Goal: Transaction & Acquisition: Purchase product/service

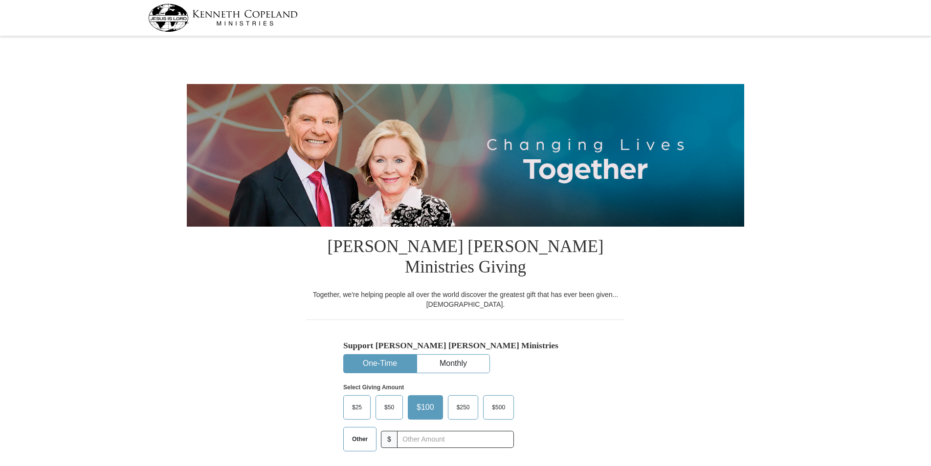
select select "AZ"
click at [419, 431] on input "text" at bounding box center [455, 439] width 109 height 17
type input "550.00"
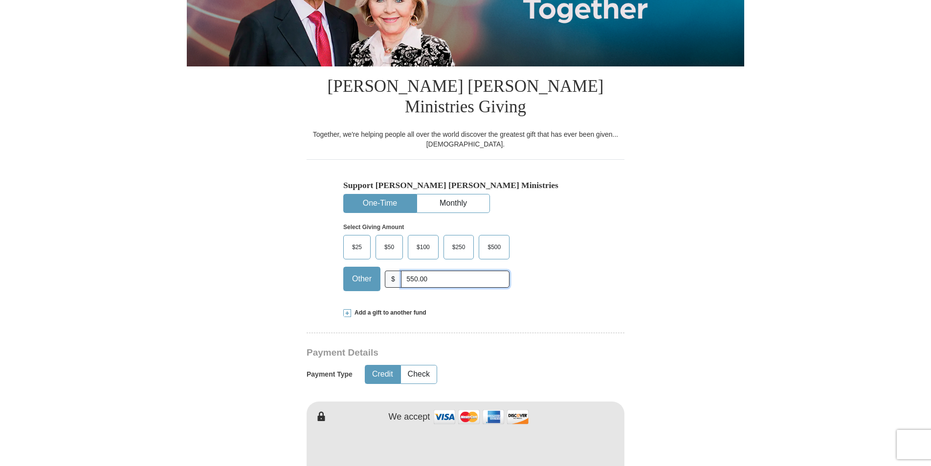
scroll to position [244, 0]
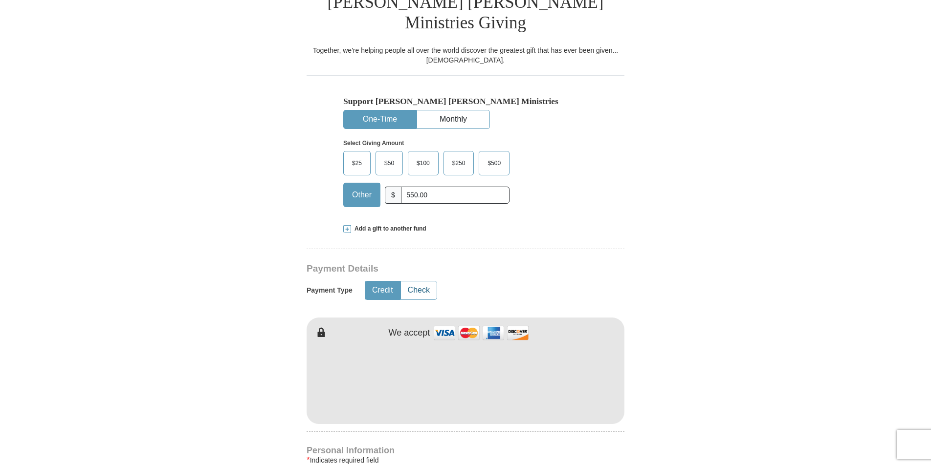
click at [420, 282] on button "Check" at bounding box center [419, 291] width 36 height 18
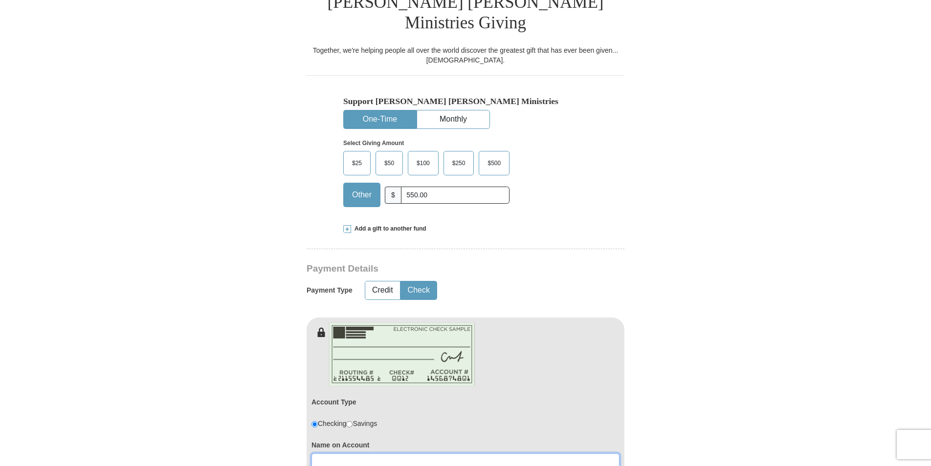
drag, startPoint x: 331, startPoint y: 441, endPoint x: 365, endPoint y: 443, distance: 33.8
click at [331, 454] on input at bounding box center [465, 462] width 308 height 17
type input "Nanette Gouchie"
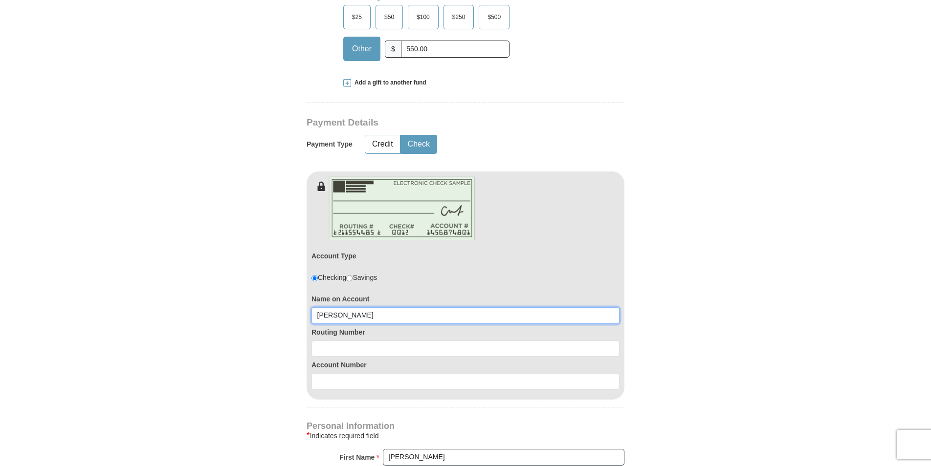
scroll to position [391, 0]
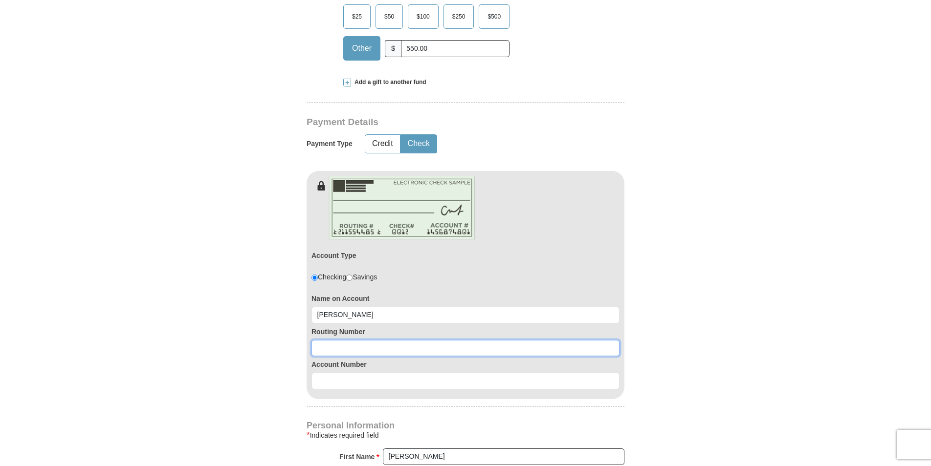
click at [325, 340] on input at bounding box center [465, 348] width 308 height 17
type input "322174588"
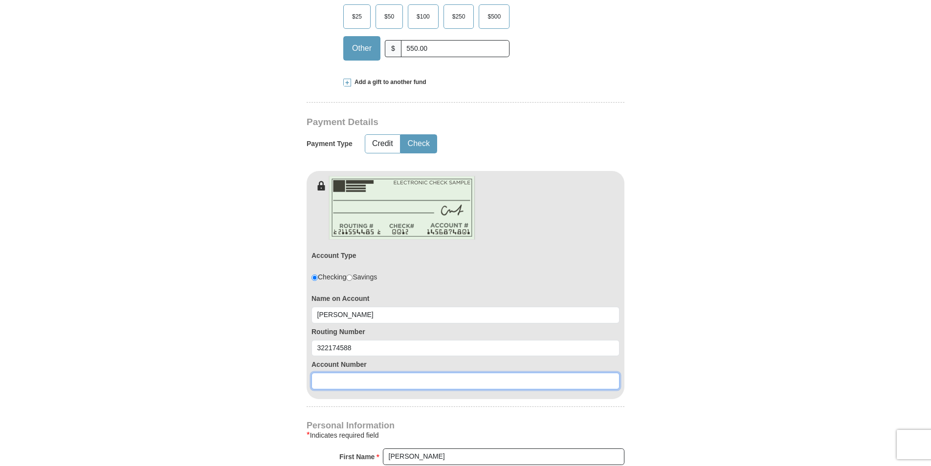
click at [338, 373] on input at bounding box center [465, 381] width 308 height 17
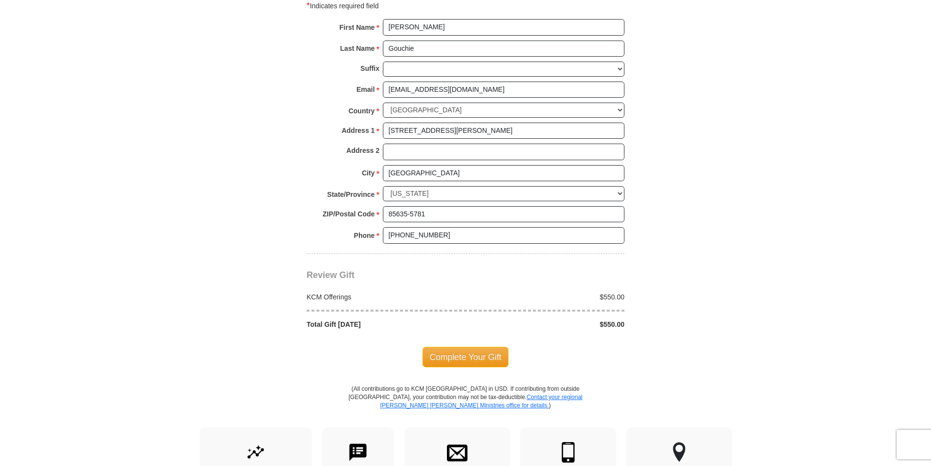
scroll to position [831, 0]
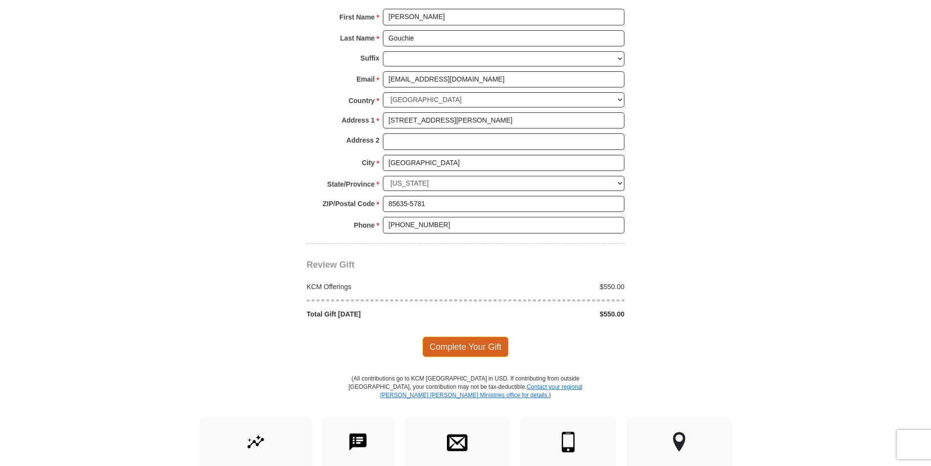
type input "55646"
click at [462, 337] on span "Complete Your Gift" at bounding box center [465, 347] width 87 height 21
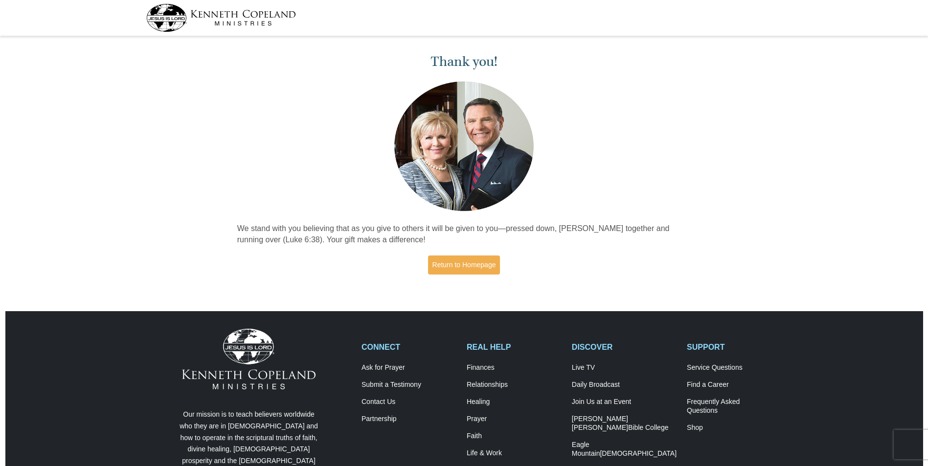
click at [176, 12] on img at bounding box center [221, 18] width 150 height 28
